Goal: Task Accomplishment & Management: Use online tool/utility

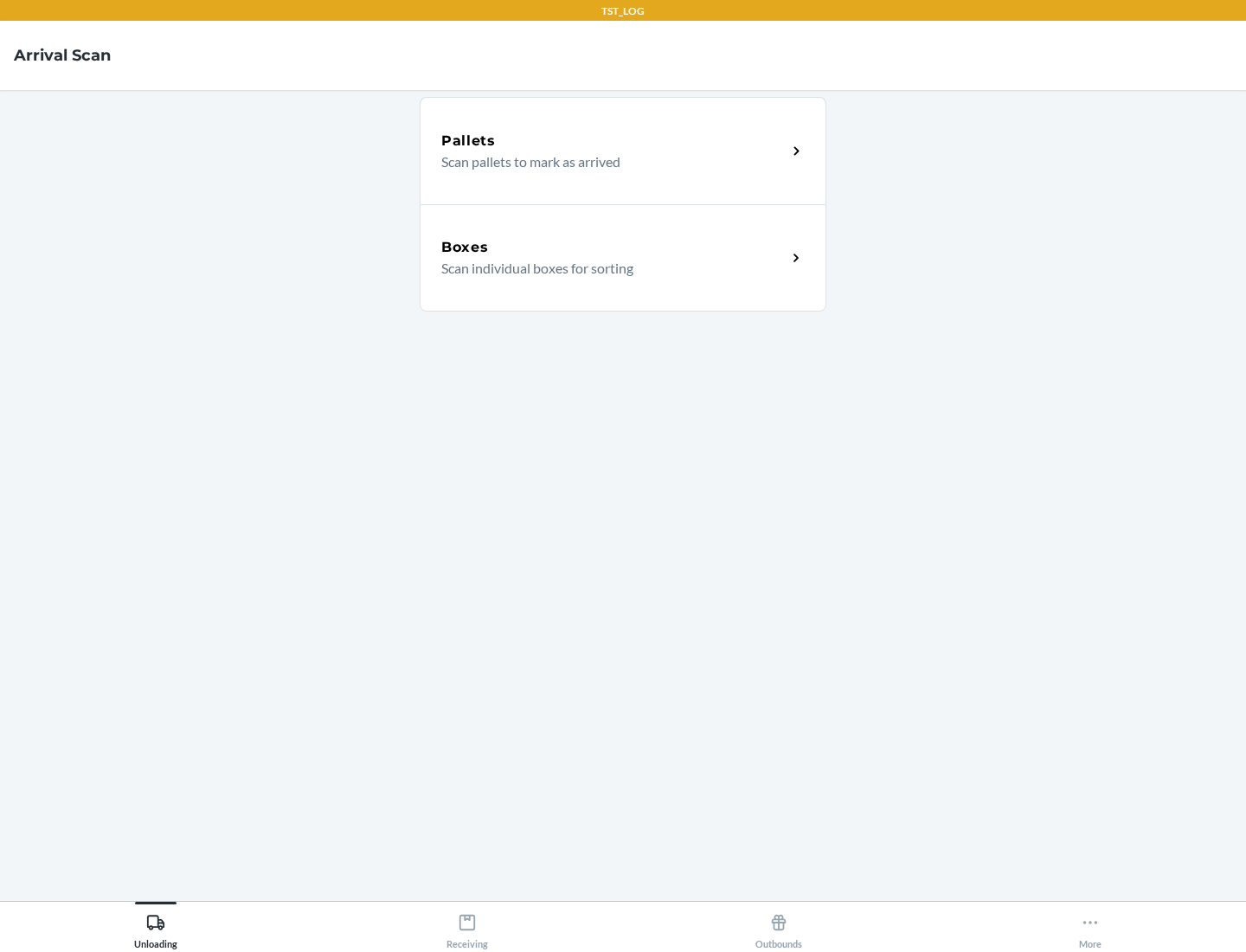
click at [614, 248] on div "Boxes" at bounding box center [613, 247] width 345 height 20
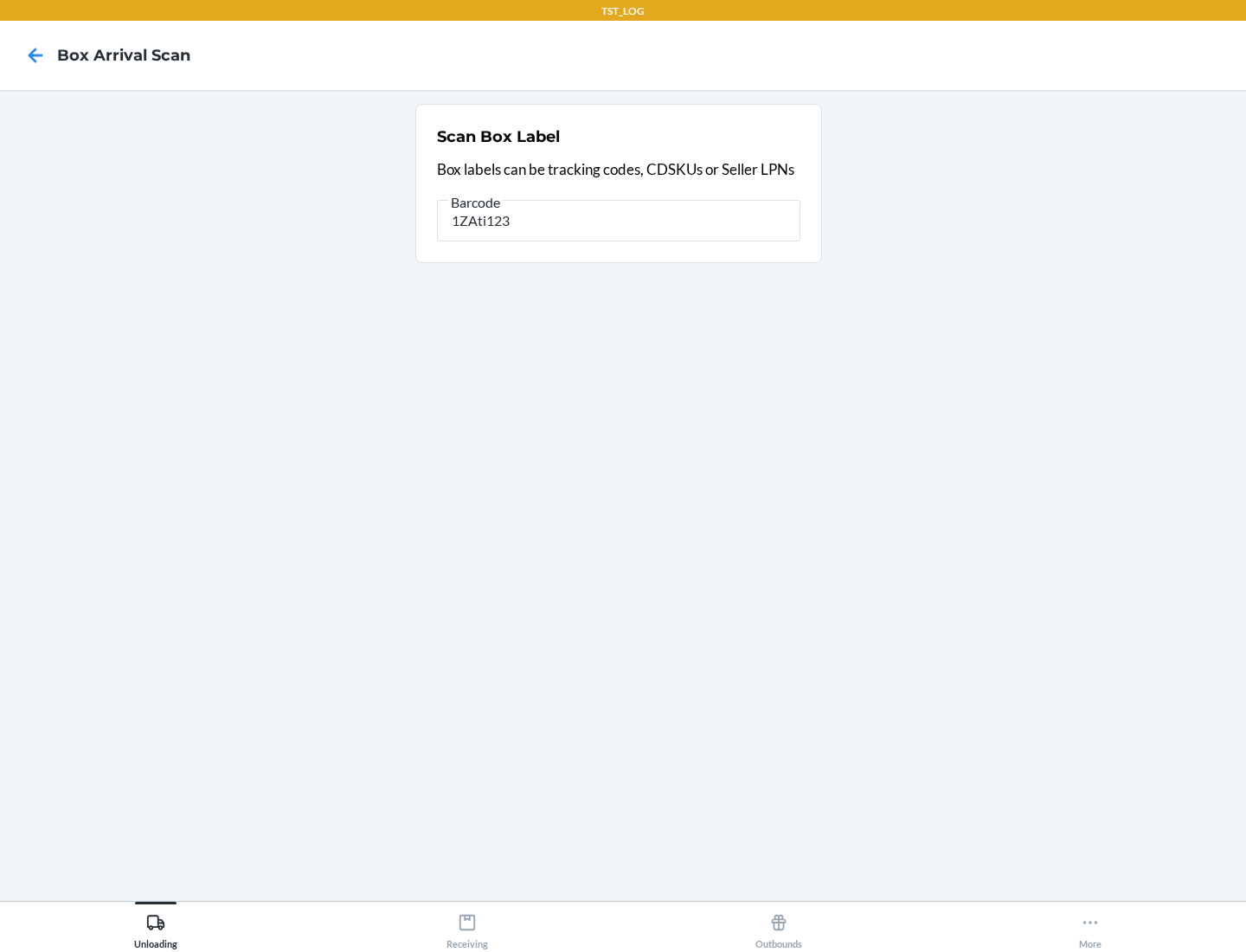
type input "1ZAti123"
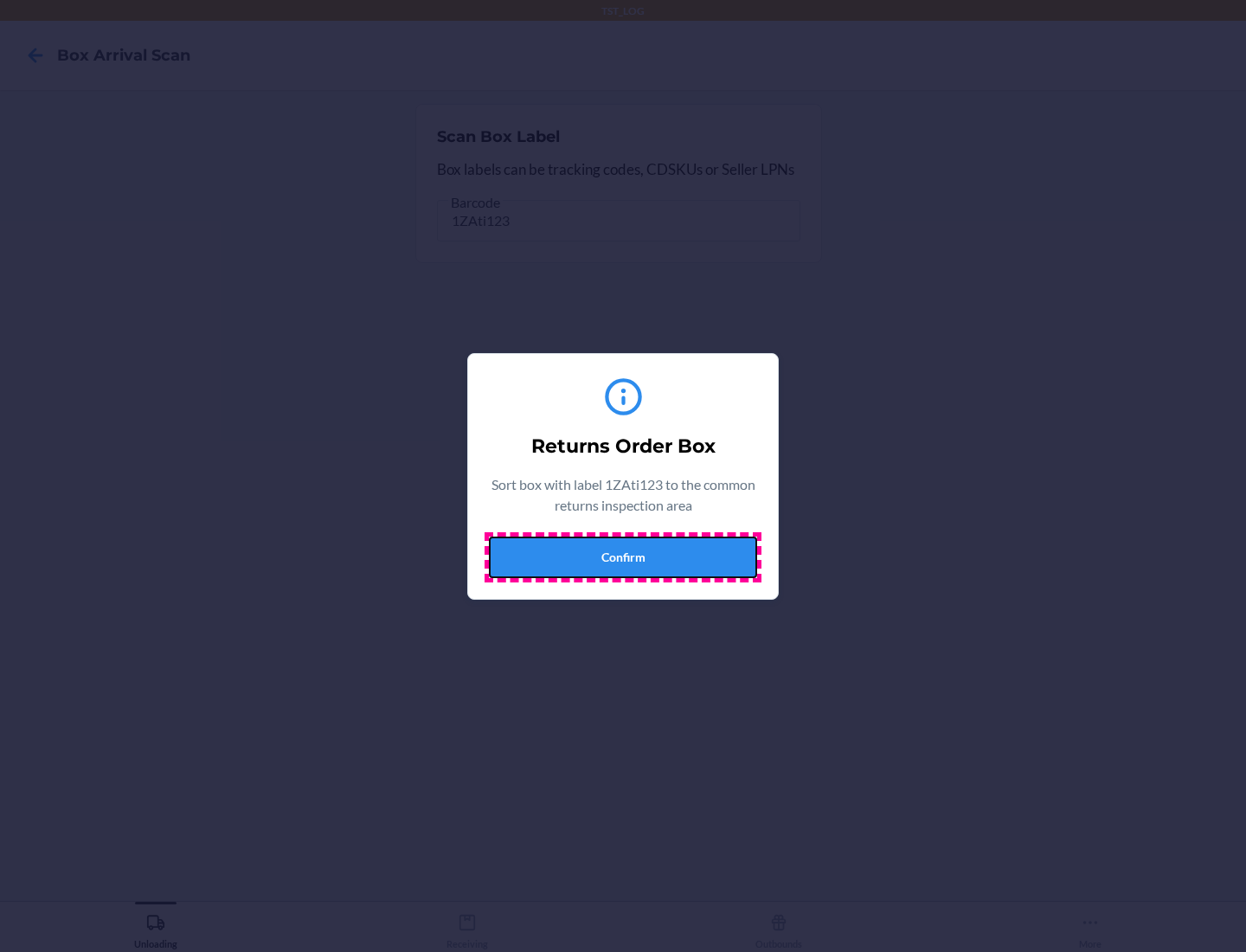
click at [623, 556] on button "Confirm" at bounding box center [623, 556] width 268 height 42
